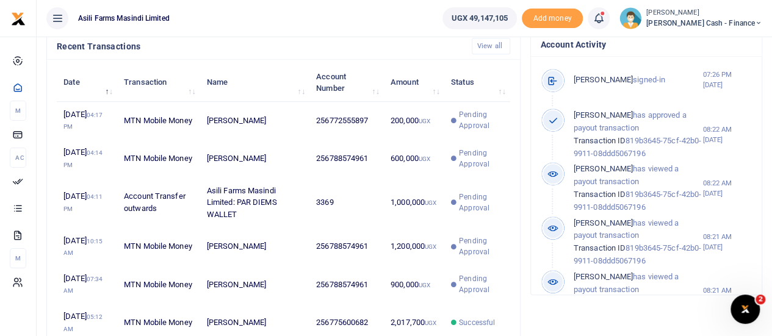
scroll to position [406, 0]
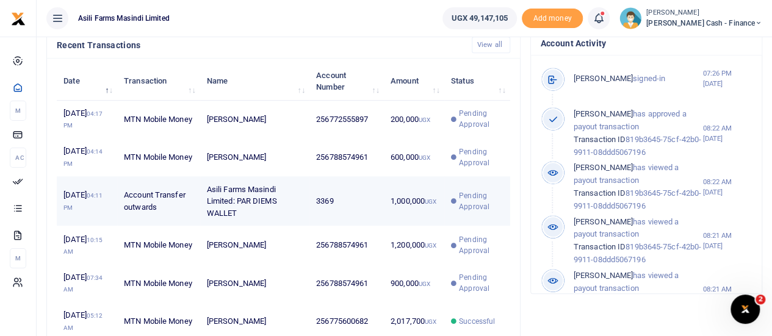
click at [299, 207] on td "Asili Farms Masindi Limited: PAR DIEMS WALLET" at bounding box center [254, 201] width 109 height 50
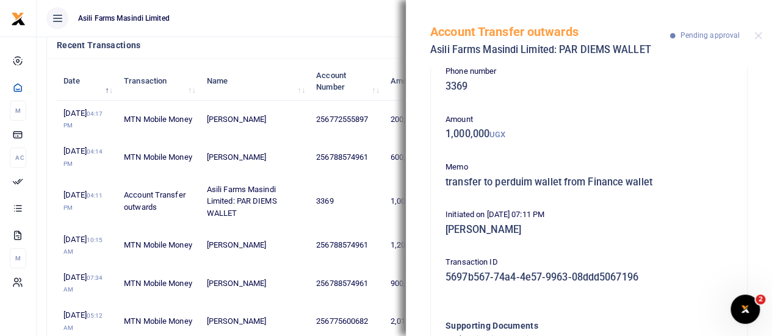
scroll to position [0, 0]
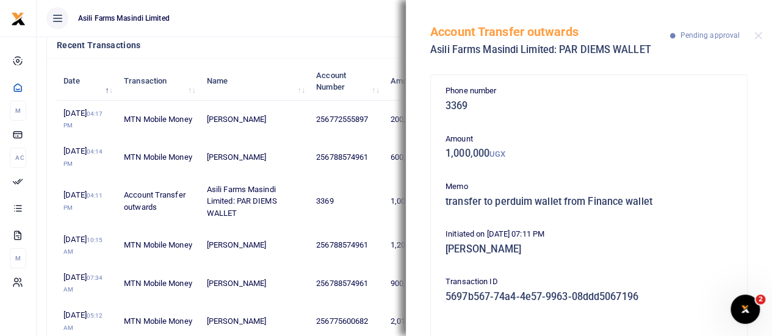
click at [275, 49] on h4 "Recent Transactions" at bounding box center [259, 44] width 405 height 13
click at [756, 34] on button "Close" at bounding box center [758, 36] width 8 height 8
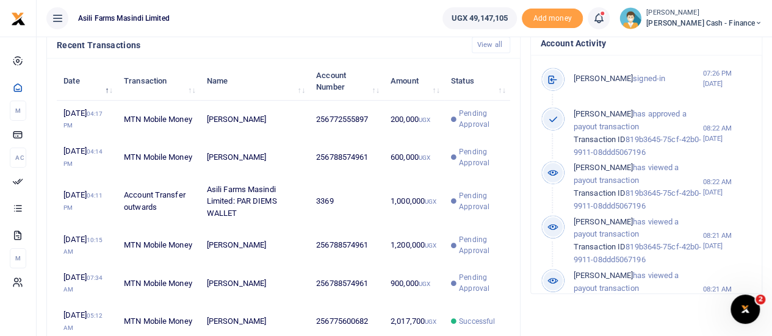
click at [766, 21] on ul "UGX 49,147,105 Add money Notifications 5 Transactions to act upon You have 5 aw…" at bounding box center [602, 18] width 339 height 37
click at [756, 23] on icon at bounding box center [758, 23] width 7 height 9
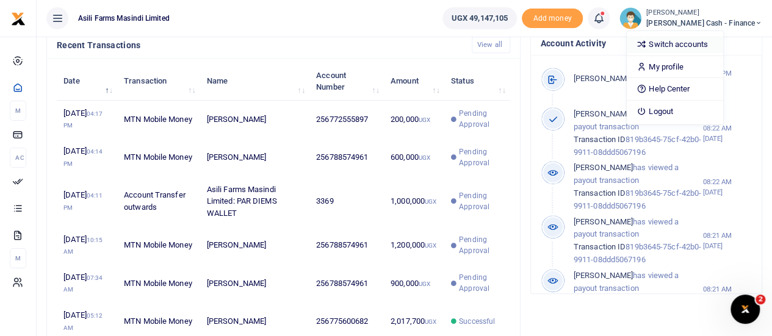
click at [701, 51] on link "Switch accounts" at bounding box center [675, 44] width 96 height 17
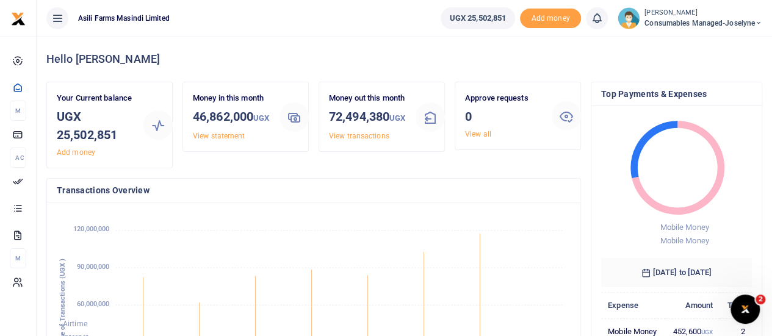
click at [753, 19] on span "Consumables managed-Joselyne" at bounding box center [703, 23] width 118 height 11
click at [716, 37] on link "Switch accounts" at bounding box center [715, 44] width 96 height 17
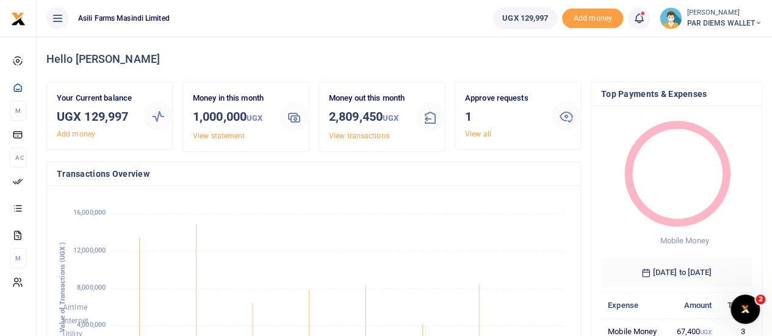
click at [738, 13] on small "[PERSON_NAME]" at bounding box center [724, 13] width 76 height 10
click at [727, 45] on link "Switch accounts" at bounding box center [714, 44] width 96 height 17
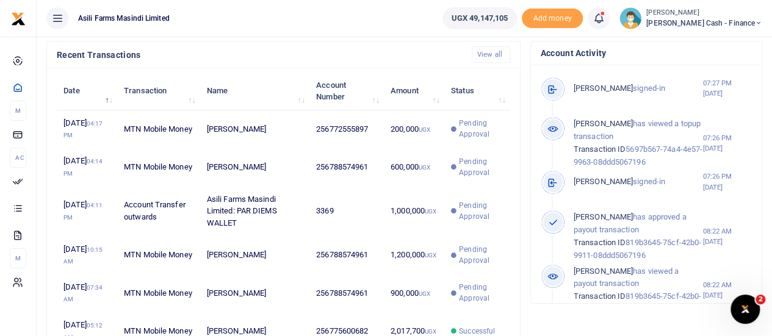
scroll to position [399, 0]
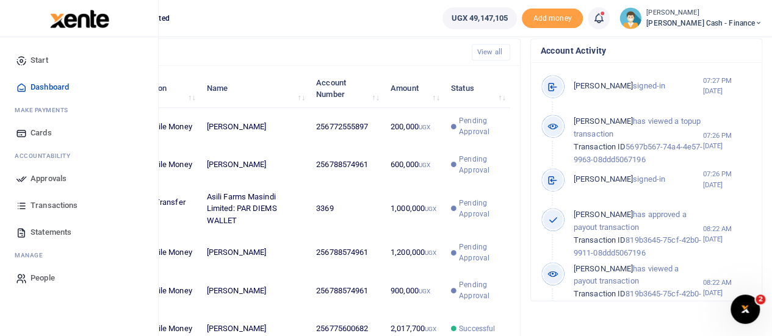
click at [37, 178] on span "Approvals" at bounding box center [49, 179] width 36 height 12
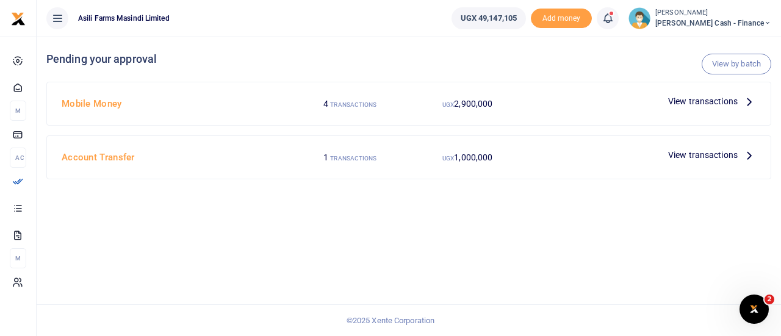
click at [740, 155] on p "View transactions" at bounding box center [712, 154] width 88 height 13
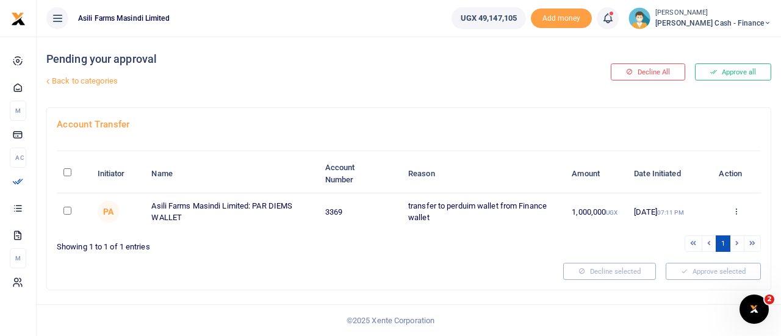
click at [69, 209] on input "checkbox" at bounding box center [67, 211] width 8 height 8
checkbox input "true"
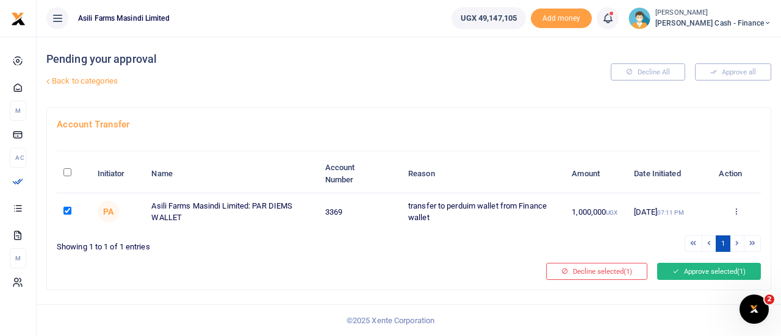
click at [713, 270] on button "Approve selected (1)" at bounding box center [709, 271] width 104 height 17
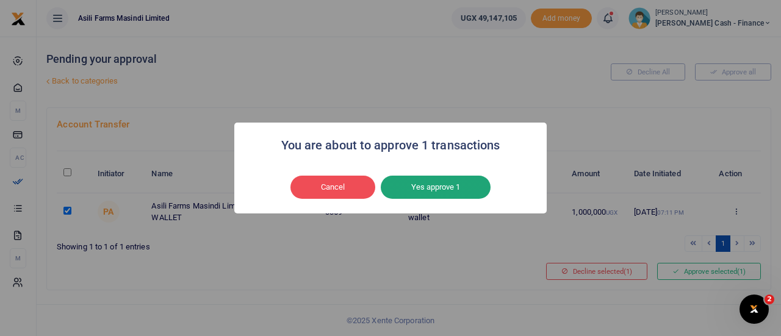
click at [436, 191] on button "Yes approve 1" at bounding box center [436, 187] width 110 height 23
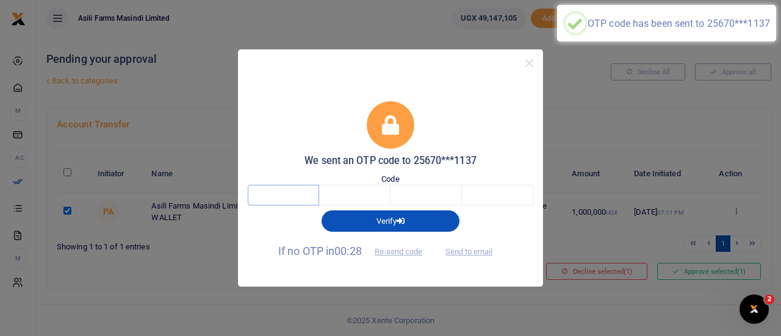
click at [285, 193] on input "text" at bounding box center [283, 195] width 71 height 21
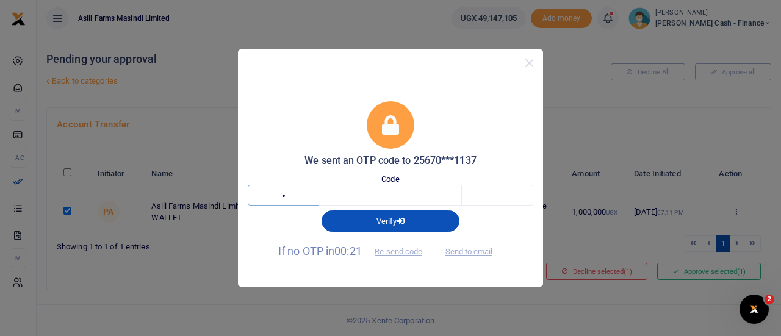
type input "9"
type input "4"
type input "0"
type input "6"
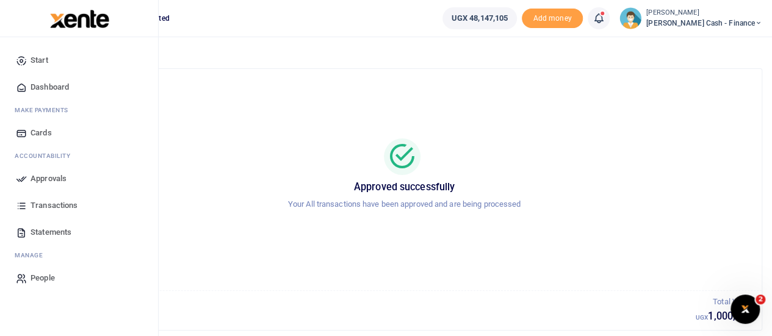
click at [24, 174] on icon at bounding box center [21, 178] width 11 height 11
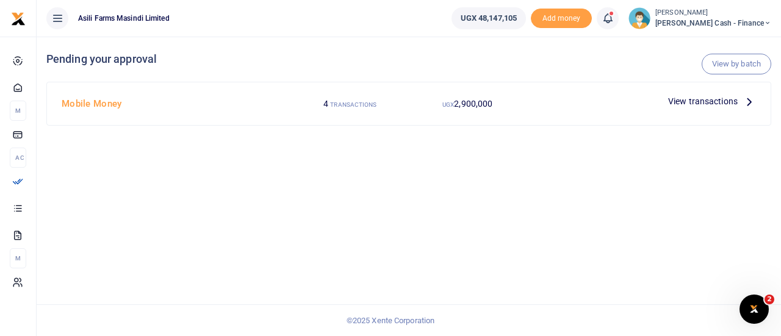
click at [749, 99] on icon at bounding box center [748, 101] width 13 height 13
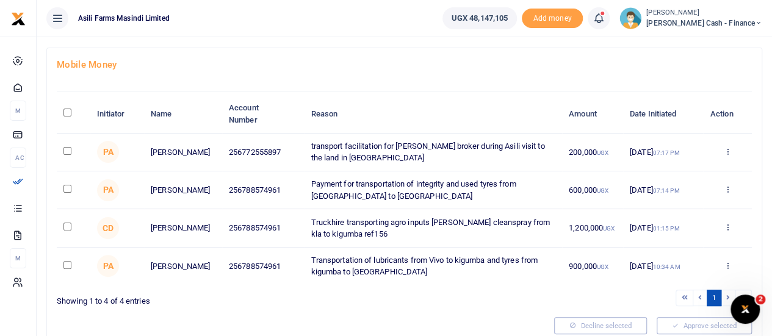
scroll to position [74, 0]
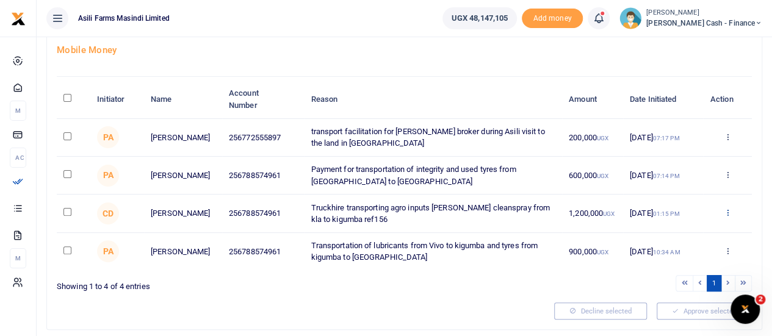
click at [729, 213] on icon at bounding box center [727, 212] width 8 height 9
click at [666, 284] on link "Details" at bounding box center [682, 286] width 96 height 17
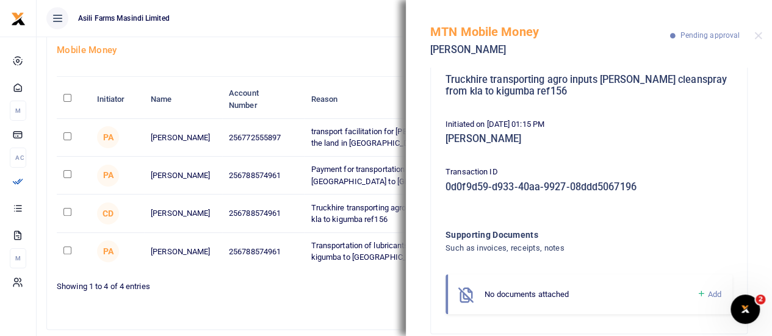
scroll to position [139, 0]
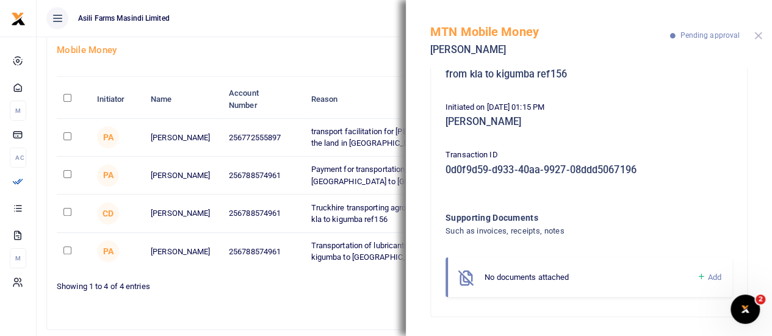
click at [759, 34] on button "Close" at bounding box center [758, 36] width 8 height 8
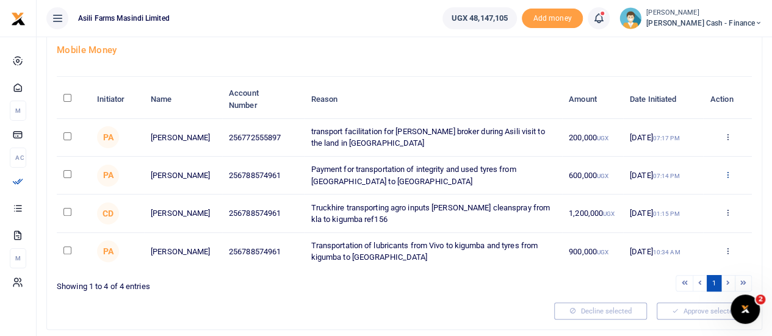
click at [727, 173] on icon at bounding box center [727, 174] width 8 height 9
click at [667, 248] on link "Details" at bounding box center [682, 248] width 96 height 17
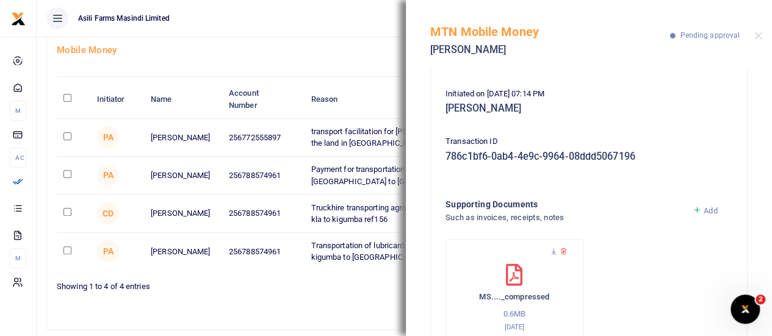
scroll to position [181, 0]
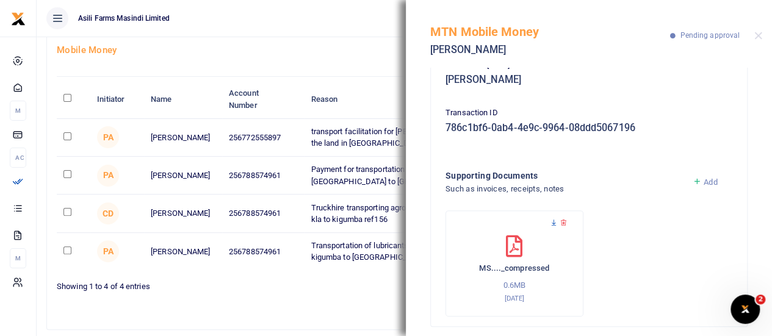
click at [551, 220] on icon at bounding box center [554, 223] width 8 height 8
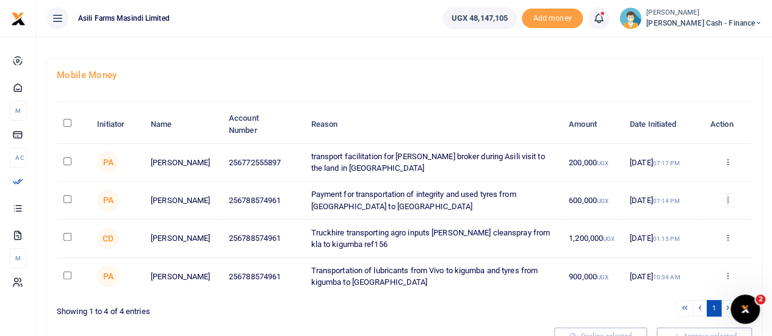
scroll to position [62, 0]
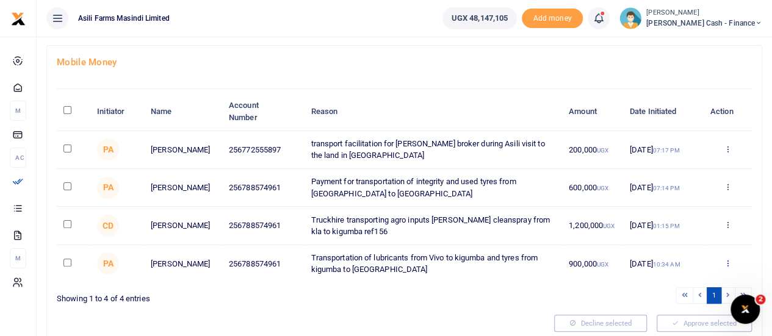
click at [728, 262] on icon at bounding box center [727, 263] width 8 height 9
click at [658, 242] on link "Details" at bounding box center [682, 244] width 96 height 17
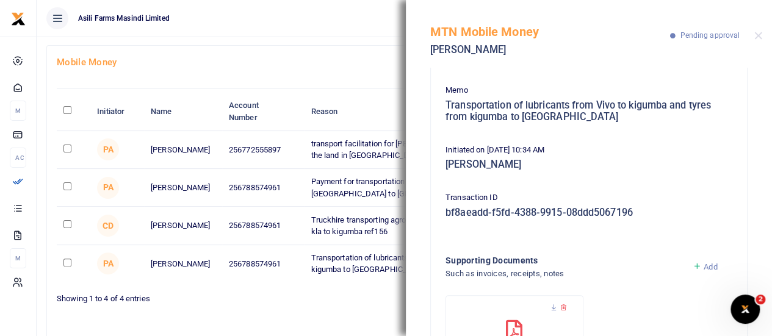
scroll to position [190, 0]
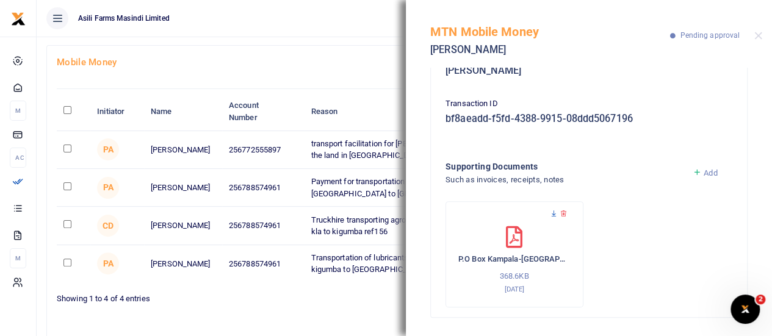
click at [555, 213] on icon at bounding box center [554, 214] width 8 height 8
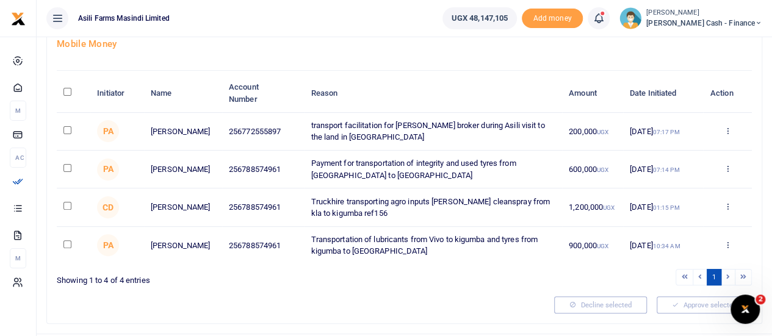
scroll to position [84, 0]
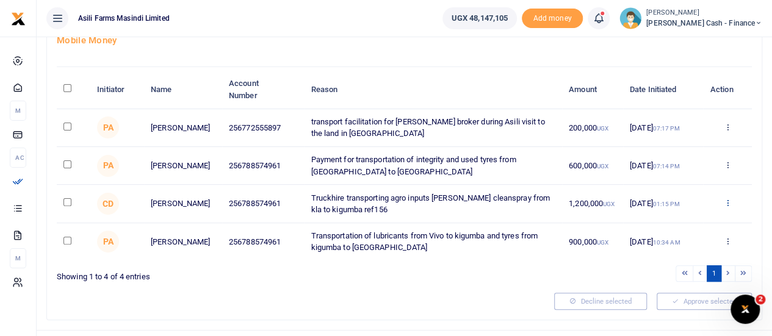
click at [730, 202] on icon at bounding box center [727, 202] width 8 height 9
click at [472, 275] on ul "1" at bounding box center [580, 273] width 343 height 16
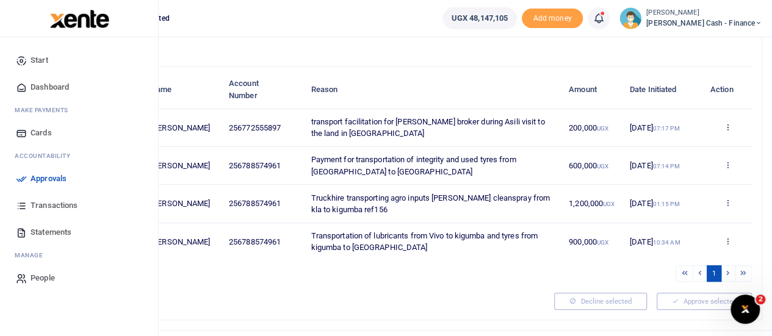
click at [59, 87] on span "Dashboard" at bounding box center [50, 87] width 38 height 12
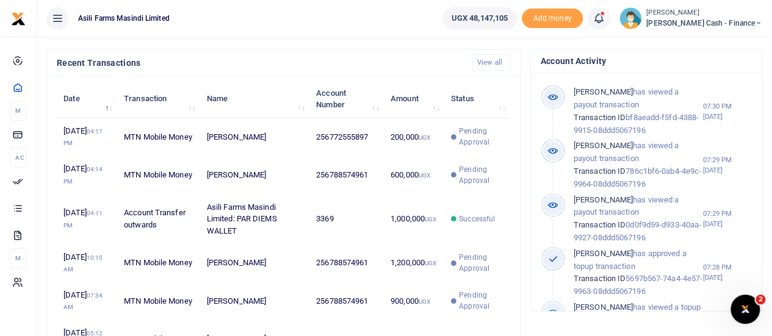
scroll to position [376, 0]
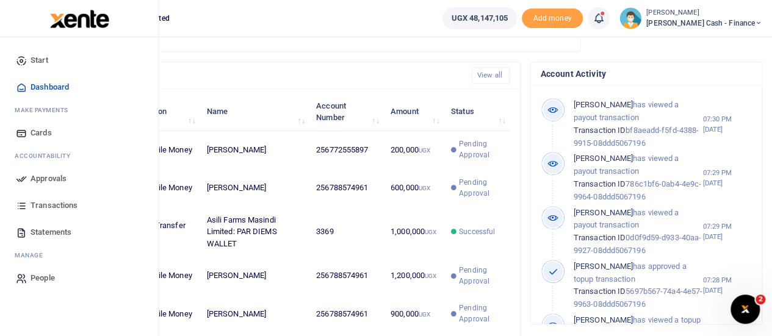
click at [38, 176] on span "Approvals" at bounding box center [49, 179] width 36 height 12
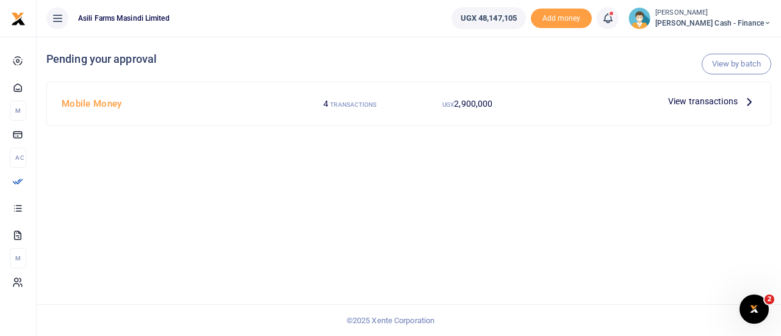
click at [743, 104] on icon at bounding box center [748, 101] width 13 height 13
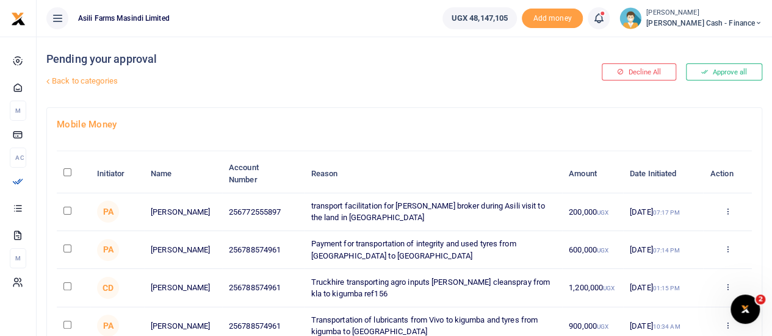
scroll to position [107, 0]
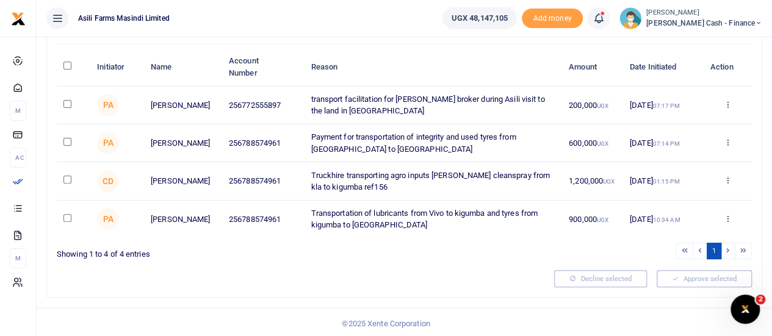
click at [757, 20] on icon at bounding box center [758, 23] width 7 height 9
click at [709, 106] on link "Logout" at bounding box center [675, 111] width 96 height 17
